Goal: Transaction & Acquisition: Purchase product/service

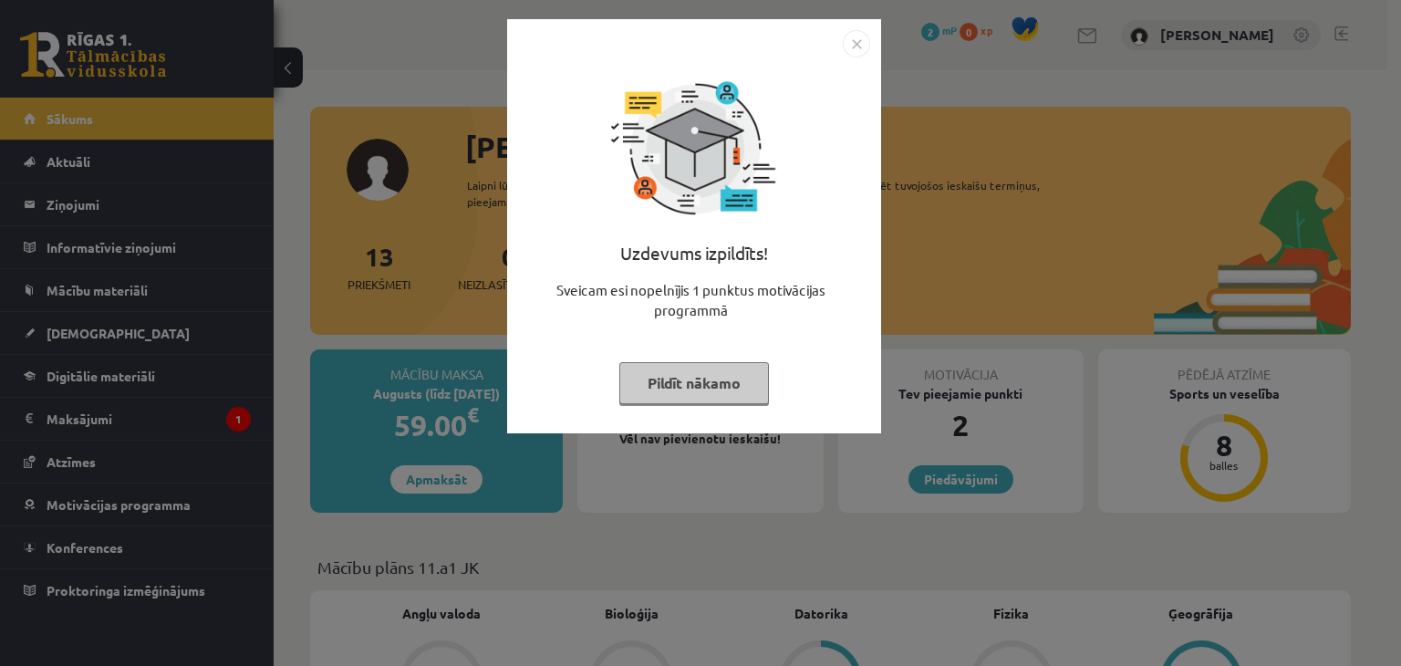
click at [603, 315] on div "Sveicam esi nopelnījis 1 punktus motivācijas programmā" at bounding box center [694, 307] width 352 height 55
click at [729, 386] on button "Pildīt nākamo" at bounding box center [694, 383] width 150 height 42
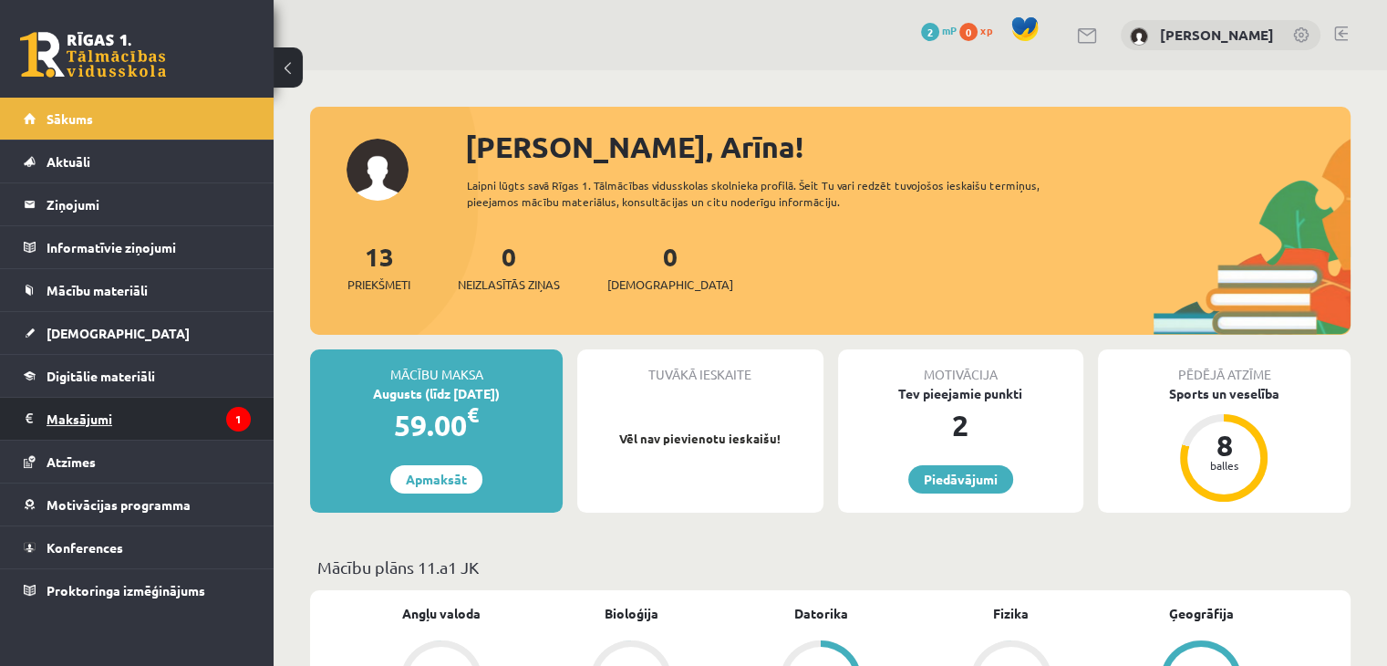
click at [242, 403] on legend "Maksājumi 1" at bounding box center [149, 419] width 204 height 42
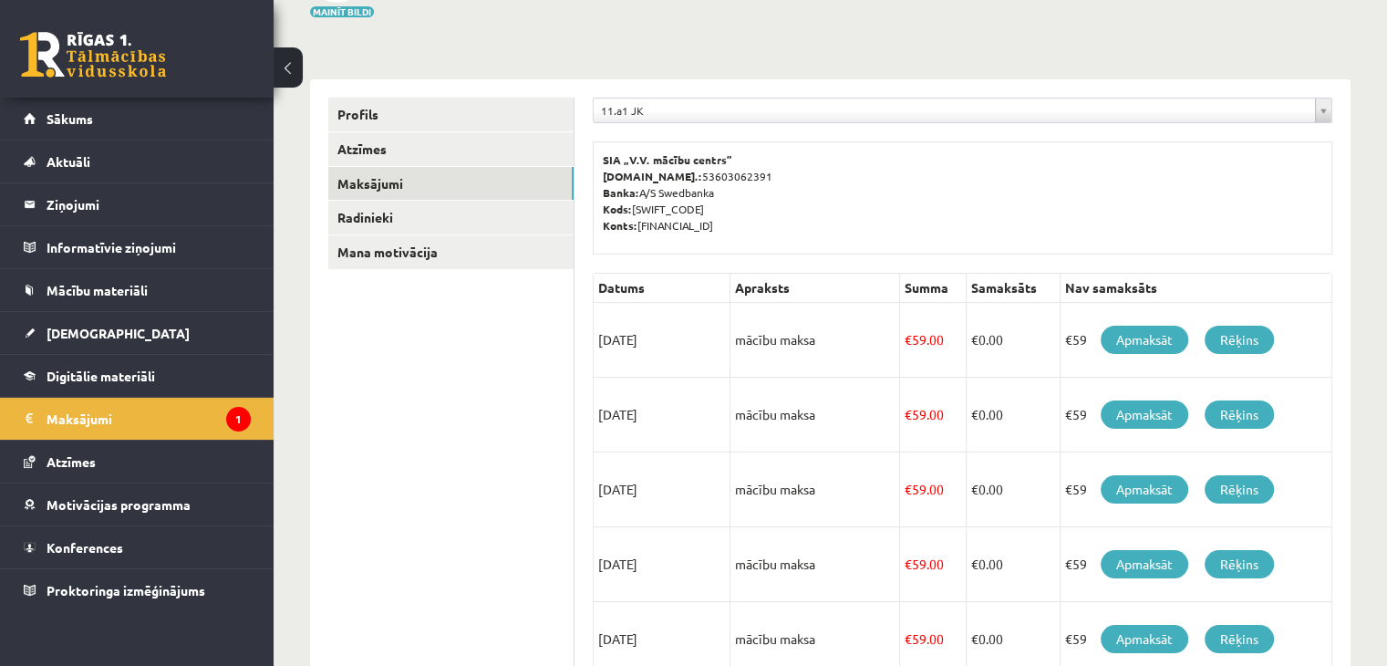
scroll to position [157, 0]
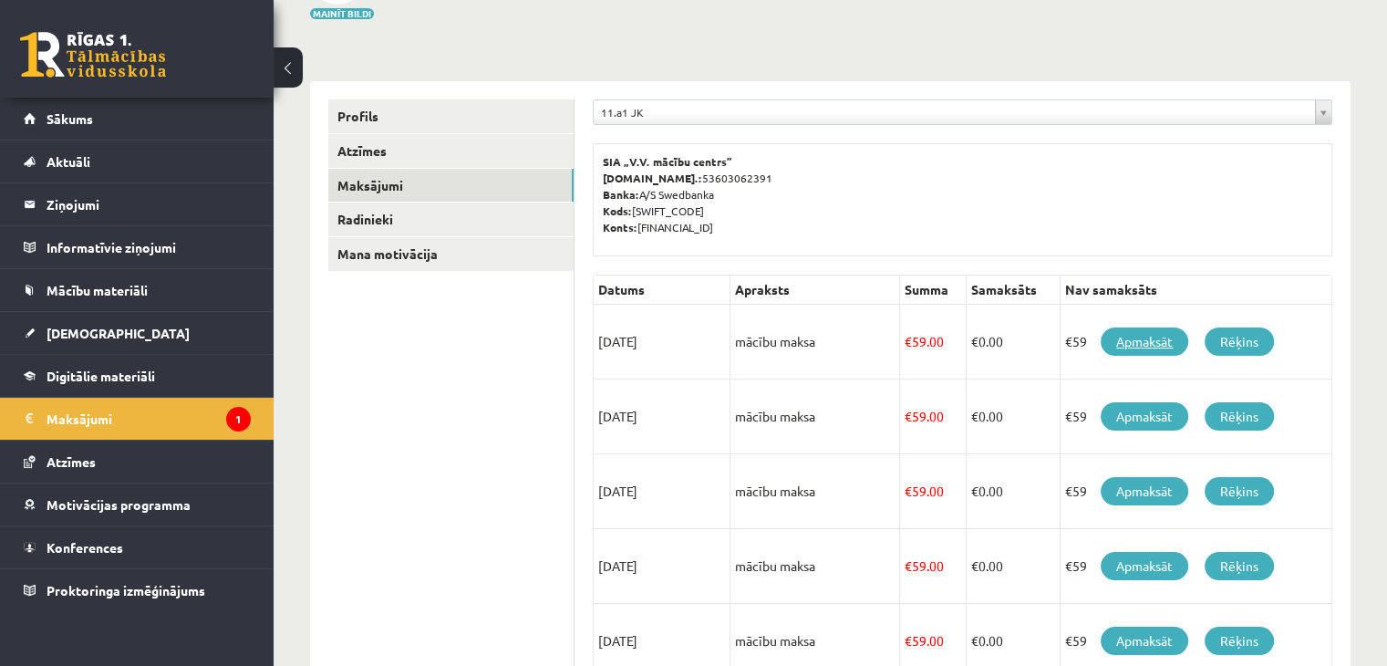
click at [1122, 338] on link "Apmaksāt" at bounding box center [1145, 341] width 88 height 28
